Goal: Go to known website

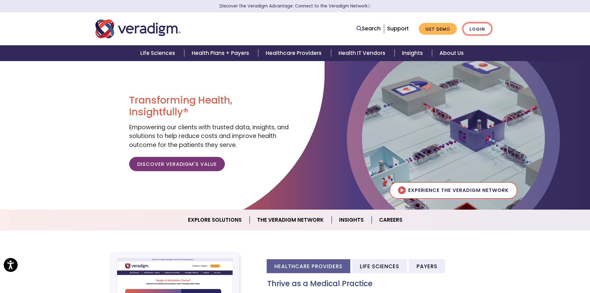
click at [480, 28] on link "Login" at bounding box center [477, 29] width 29 height 13
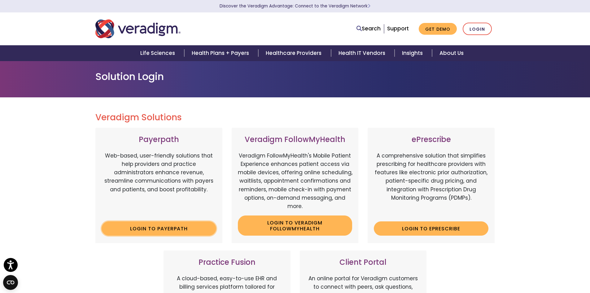
click at [176, 233] on link "Login to Payerpath" at bounding box center [159, 228] width 115 height 14
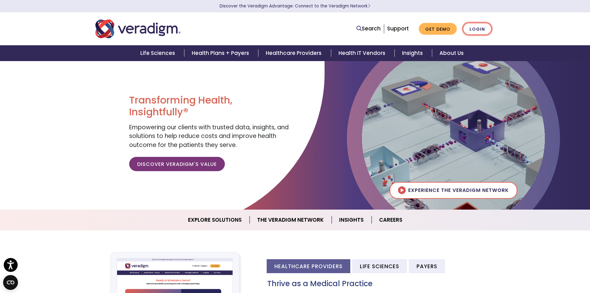
click at [483, 29] on link "Login" at bounding box center [477, 29] width 29 height 13
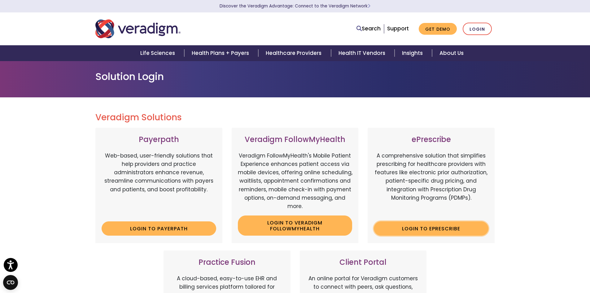
click at [458, 225] on link "Login to ePrescribe" at bounding box center [431, 228] width 115 height 14
